Goal: Transaction & Acquisition: Purchase product/service

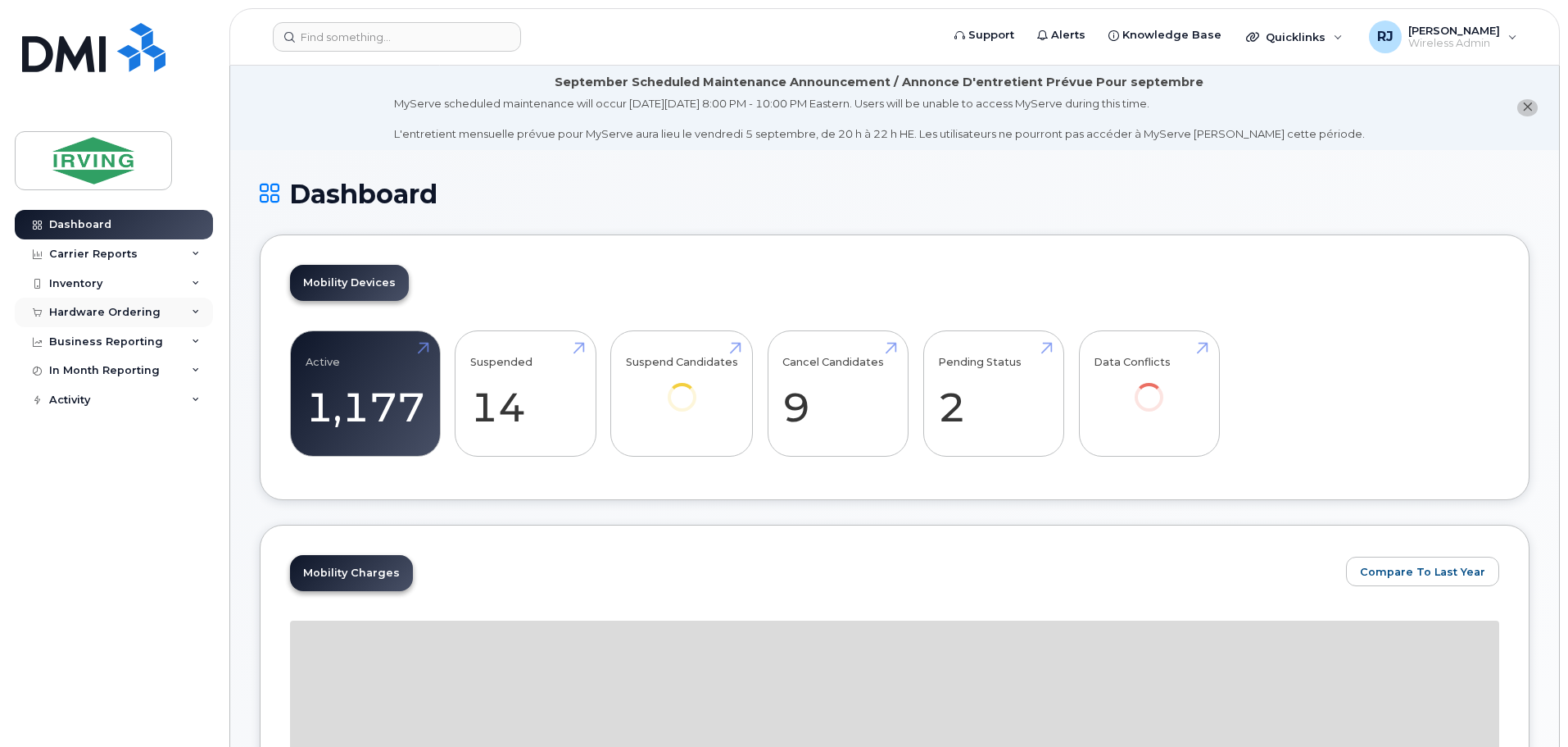
click at [97, 320] on div "Hardware Ordering" at bounding box center [113, 312] width 198 height 29
click at [93, 341] on div "Overview" at bounding box center [83, 342] width 53 height 15
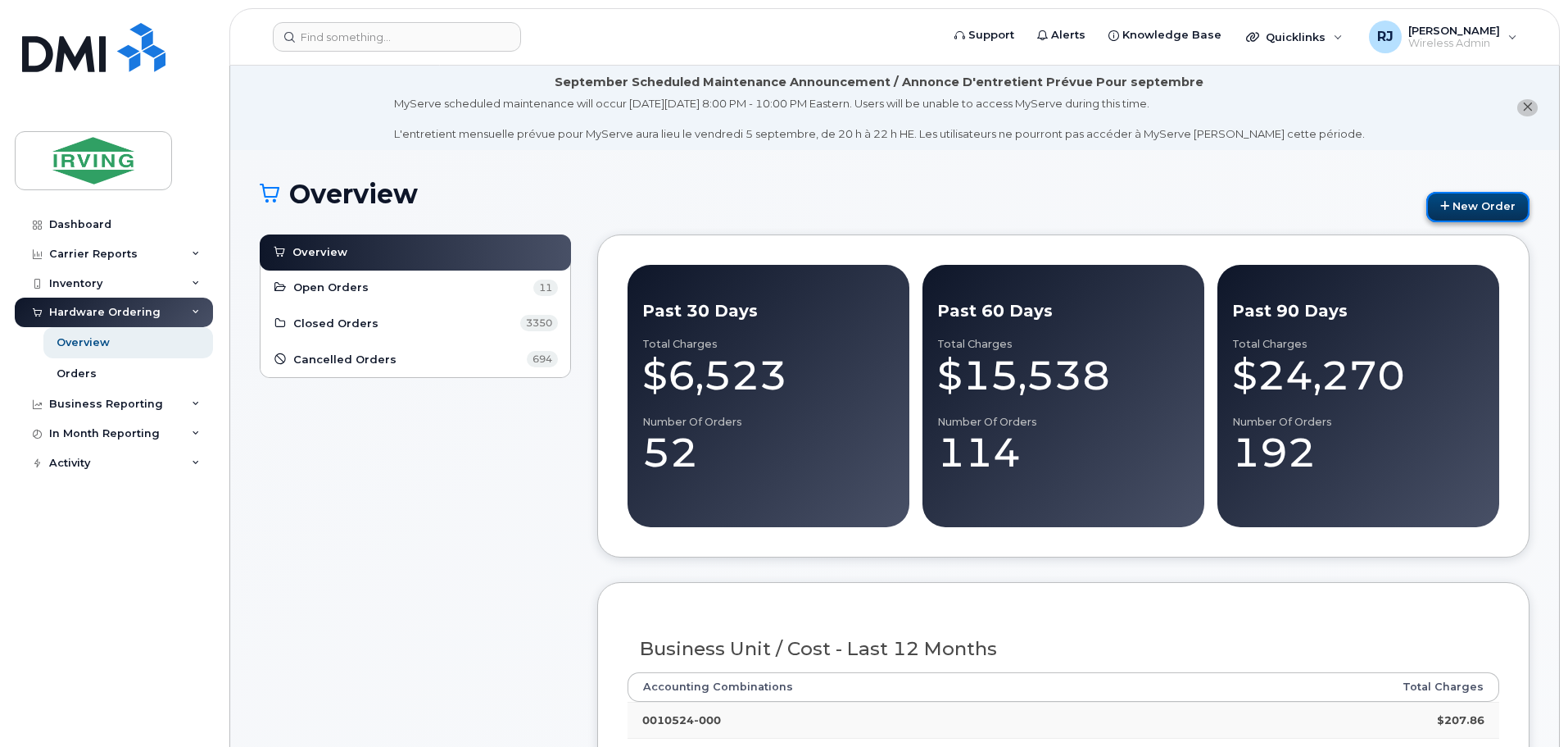
click at [1474, 210] on link "New Order" at bounding box center [1478, 206] width 103 height 30
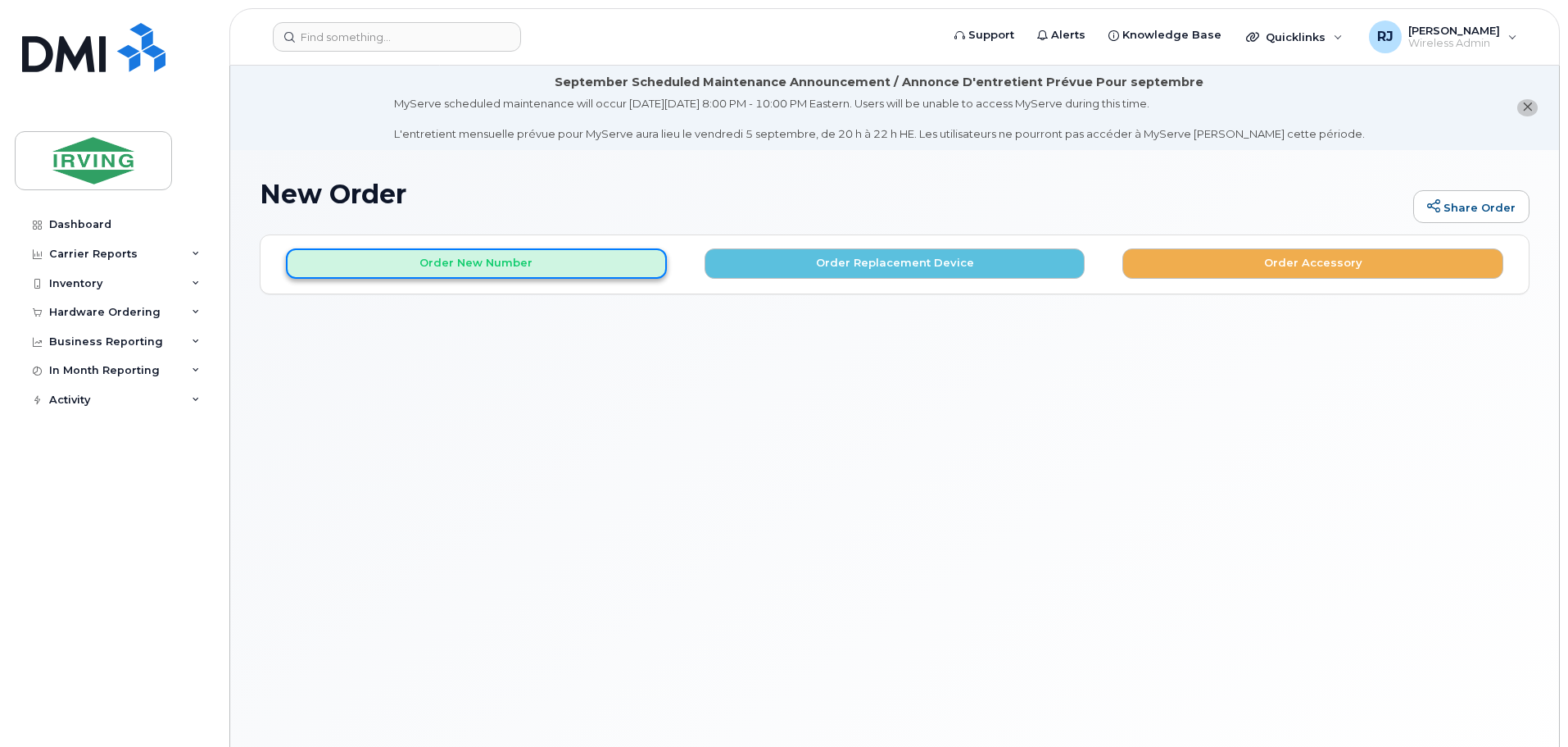
click at [429, 267] on button "Order New Number" at bounding box center [476, 263] width 381 height 30
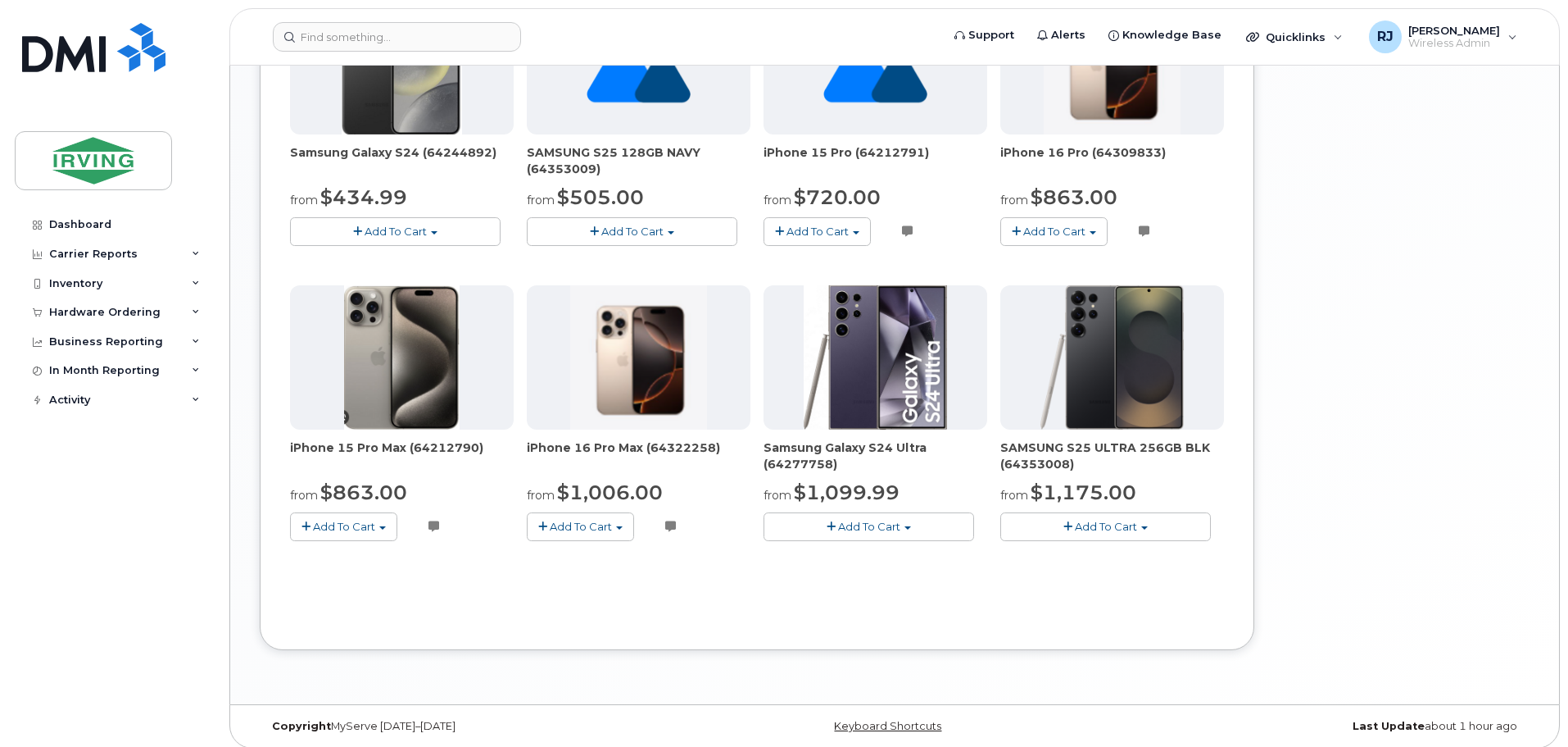
scroll to position [1062, 0]
